Goal: Task Accomplishment & Management: Complete application form

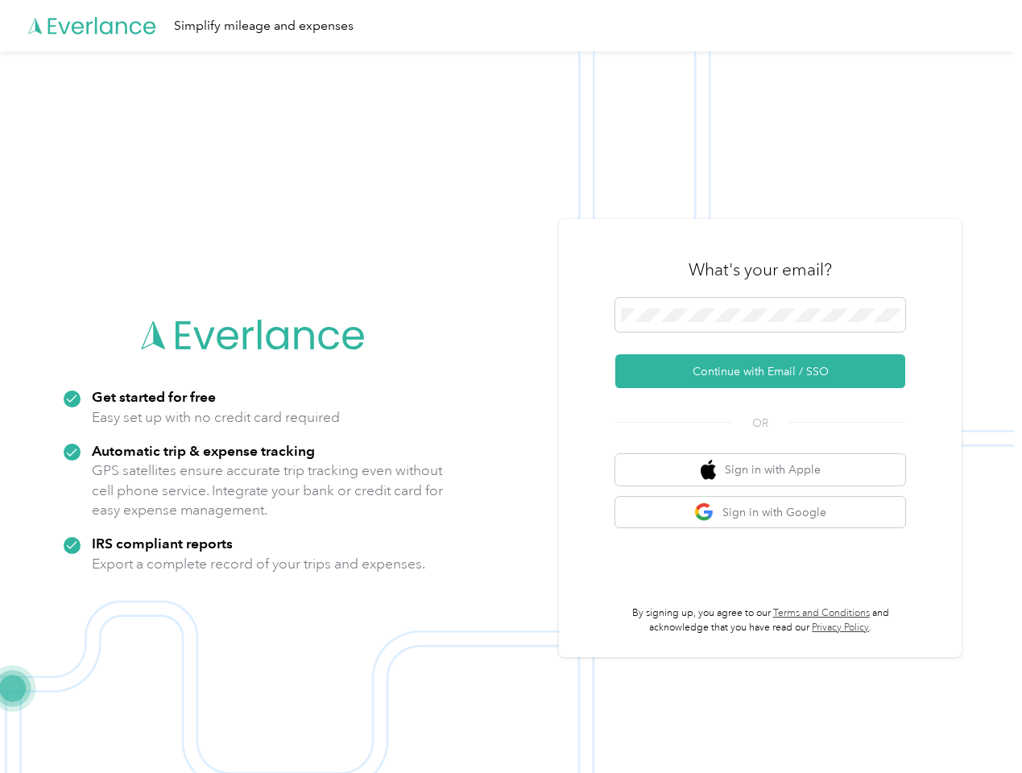
click at [511, 387] on img at bounding box center [507, 438] width 1014 height 773
click at [511, 26] on div "Simplify mileage and expenses" at bounding box center [507, 26] width 1014 height 52
click at [767, 371] on button "Continue with Email / SSO" at bounding box center [760, 371] width 290 height 34
click at [767, 469] on button "Sign in with Apple" at bounding box center [760, 469] width 290 height 31
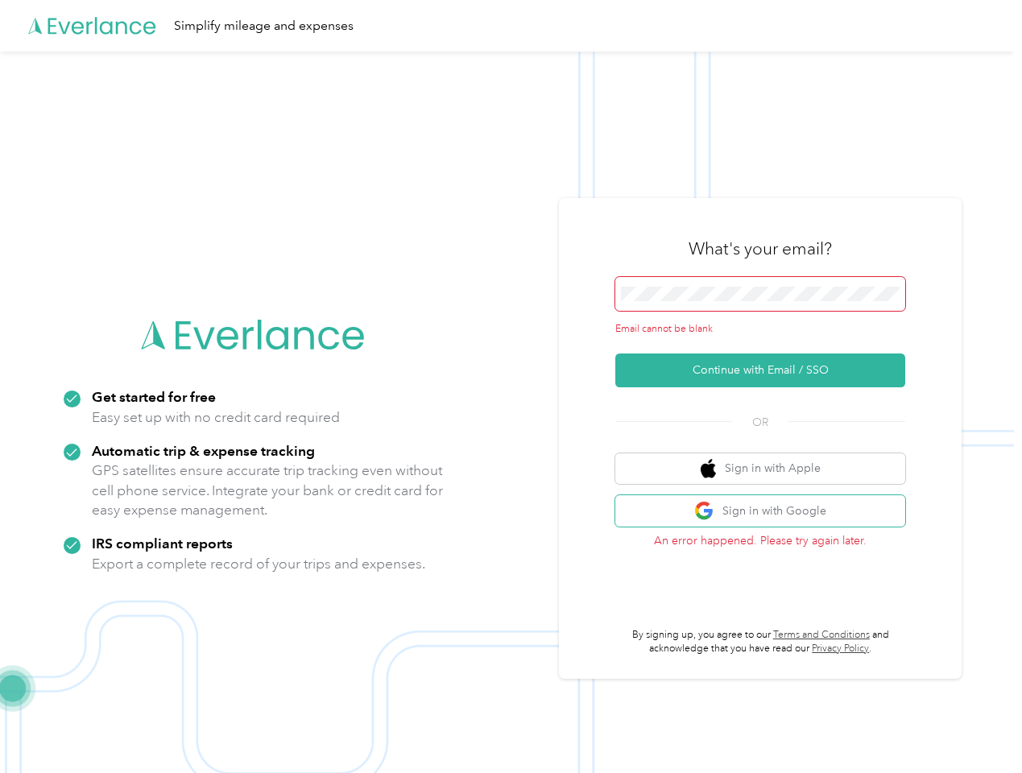
click at [767, 512] on button "Sign in with Google" at bounding box center [760, 510] width 290 height 31
